Goal: Navigation & Orientation: Find specific page/section

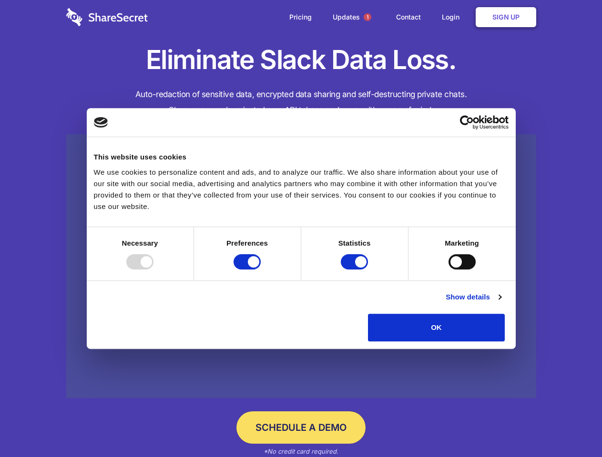
click at [153, 270] on div at bounding box center [139, 261] width 27 height 15
click at [261, 270] on input "Preferences" at bounding box center [246, 261] width 27 height 15
checkbox input "false"
click at [355, 270] on input "Statistics" at bounding box center [354, 261] width 27 height 15
checkbox input "false"
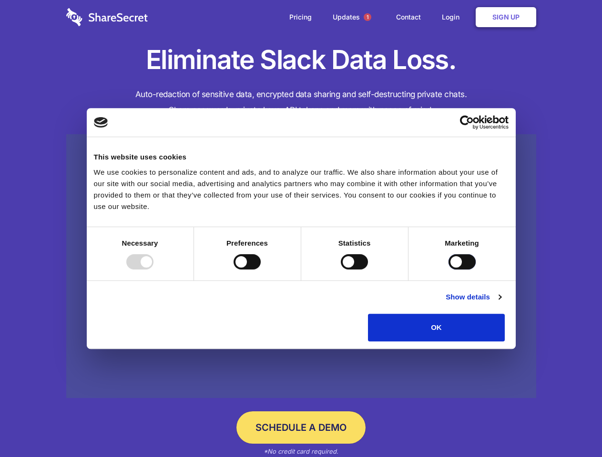
click at [448, 270] on input "Marketing" at bounding box center [461, 261] width 27 height 15
checkbox input "true"
click at [501, 303] on link "Show details" at bounding box center [472, 297] width 55 height 11
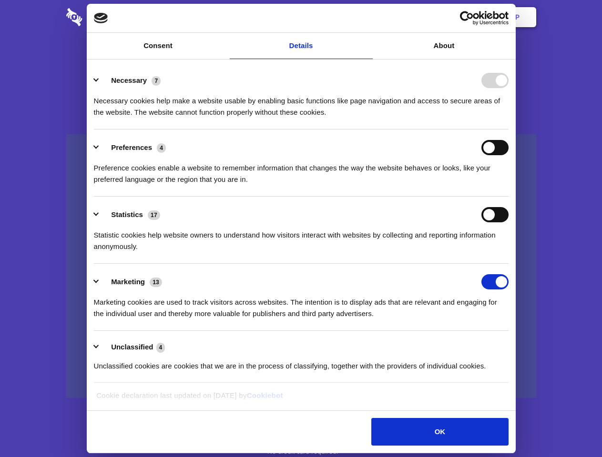
click at [508, 130] on li "Necessary 7 Necessary cookies help make a website usable by enabling basic func…" at bounding box center [301, 95] width 414 height 67
click at [367, 17] on span "1" at bounding box center [367, 17] width 8 height 8
